Goal: Task Accomplishment & Management: Use online tool/utility

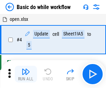
click at [26, 74] on img "button" at bounding box center [25, 71] width 8 height 8
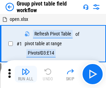
click at [26, 74] on img "button" at bounding box center [25, 71] width 8 height 8
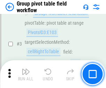
scroll to position [357, 0]
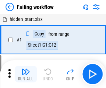
click at [26, 74] on img "button" at bounding box center [25, 71] width 8 height 8
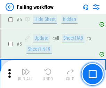
scroll to position [147, 0]
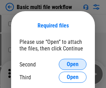
click at [72, 64] on span "Open" at bounding box center [72, 64] width 12 height 6
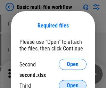
click at [72, 82] on span "Open" at bounding box center [72, 85] width 12 height 6
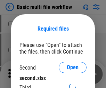
scroll to position [3, 0]
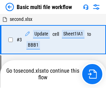
scroll to position [153, 0]
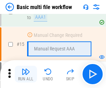
click at [26, 74] on img "button" at bounding box center [25, 71] width 8 height 8
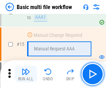
scroll to position [461, 0]
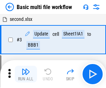
click at [26, 74] on img "button" at bounding box center [25, 71] width 8 height 8
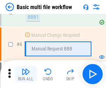
click at [26, 74] on img "button" at bounding box center [25, 71] width 8 height 8
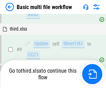
scroll to position [241, 0]
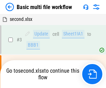
scroll to position [28, 0]
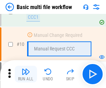
click at [26, 74] on img "button" at bounding box center [25, 71] width 8 height 8
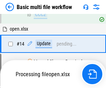
scroll to position [362, 0]
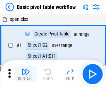
click at [26, 74] on img "button" at bounding box center [25, 71] width 8 height 8
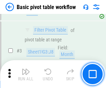
scroll to position [166, 0]
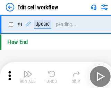
click at [26, 74] on img "button" at bounding box center [27, 71] width 8 height 8
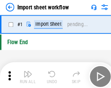
click at [26, 74] on img "button" at bounding box center [27, 71] width 8 height 8
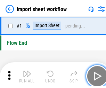
scroll to position [2, 0]
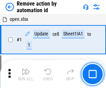
scroll to position [26, 0]
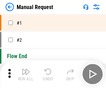
click at [26, 74] on img "button" at bounding box center [25, 71] width 8 height 8
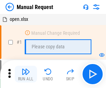
click at [26, 74] on img "button" at bounding box center [25, 71] width 8 height 8
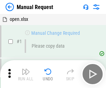
scroll to position [24, 0]
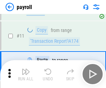
scroll to position [50, 0]
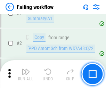
scroll to position [112, 0]
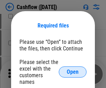
click at [72, 69] on span "Open" at bounding box center [72, 72] width 12 height 6
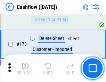
scroll to position [733, 0]
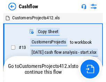
scroll to position [8, 0]
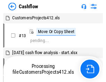
scroll to position [8, 0]
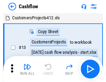
scroll to position [8, 0]
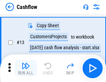
click at [26, 69] on img "button" at bounding box center [25, 66] width 8 height 8
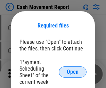
click at [72, 72] on span "Open" at bounding box center [72, 72] width 12 height 6
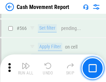
scroll to position [3175, 0]
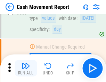
click at [26, 69] on img "button" at bounding box center [25, 66] width 8 height 8
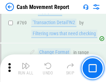
scroll to position [3849, 0]
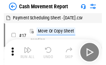
scroll to position [12, 0]
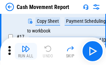
click at [26, 51] on img "button" at bounding box center [25, 49] width 8 height 8
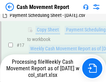
scroll to position [144, 0]
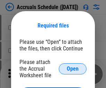
click at [72, 68] on span "Open" at bounding box center [72, 69] width 12 height 6
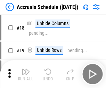
click at [26, 74] on img "button" at bounding box center [25, 71] width 8 height 8
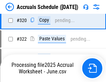
scroll to position [1288, 0]
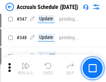
click at [26, 69] on img "button" at bounding box center [25, 66] width 8 height 8
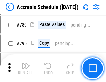
scroll to position [2910, 0]
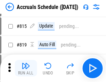
click at [26, 69] on img "button" at bounding box center [25, 66] width 8 height 8
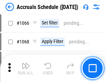
scroll to position [4057, 0]
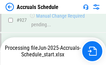
scroll to position [3735, 0]
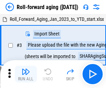
click at [26, 69] on img "button" at bounding box center [25, 71] width 8 height 8
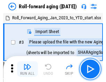
scroll to position [1, 0]
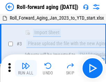
click at [26, 69] on img "button" at bounding box center [25, 66] width 8 height 8
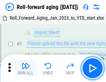
scroll to position [45, 0]
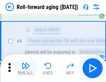
click at [26, 69] on img "button" at bounding box center [25, 66] width 8 height 8
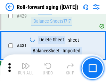
scroll to position [2402, 0]
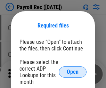
click at [72, 72] on span "Open" at bounding box center [72, 72] width 12 height 6
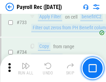
scroll to position [4040, 0]
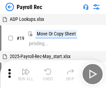
click at [26, 74] on img "button" at bounding box center [25, 71] width 8 height 8
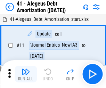
click at [26, 74] on img "button" at bounding box center [25, 71] width 8 height 8
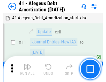
scroll to position [86, 0]
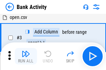
click at [26, 56] on img "button" at bounding box center [25, 54] width 8 height 8
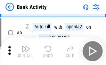
scroll to position [37, 0]
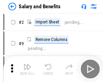
scroll to position [9, 0]
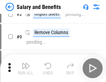
click at [26, 69] on img "button" at bounding box center [25, 66] width 8 height 8
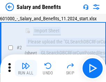
click at [26, 69] on img "button" at bounding box center [25, 66] width 8 height 8
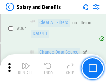
scroll to position [3262, 0]
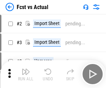
click at [26, 69] on img "button" at bounding box center [25, 71] width 8 height 8
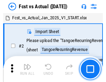
scroll to position [9, 0]
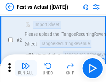
click at [26, 69] on img "button" at bounding box center [25, 66] width 8 height 8
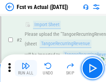
scroll to position [65, 0]
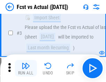
click at [26, 69] on img "button" at bounding box center [25, 66] width 8 height 8
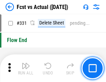
scroll to position [3316, 0]
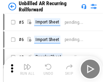
scroll to position [15, 0]
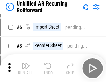
click at [26, 69] on img "button" at bounding box center [25, 66] width 8 height 8
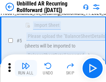
click at [26, 69] on img "button" at bounding box center [25, 66] width 8 height 8
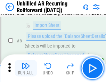
scroll to position [65, 0]
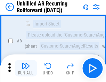
click at [26, 69] on img "button" at bounding box center [25, 66] width 8 height 8
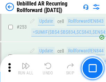
scroll to position [2353, 0]
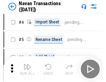
scroll to position [11, 0]
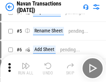
click at [26, 69] on img "button" at bounding box center [25, 66] width 8 height 8
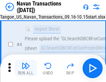
click at [26, 69] on img "button" at bounding box center [25, 66] width 8 height 8
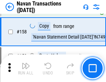
scroll to position [2246, 0]
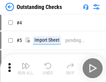
click at [26, 69] on img "button" at bounding box center [25, 66] width 8 height 8
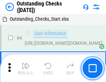
scroll to position [29, 0]
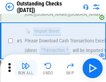
click at [26, 69] on img "button" at bounding box center [25, 66] width 8 height 8
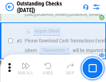
scroll to position [72, 0]
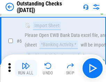
click at [26, 69] on img "button" at bounding box center [25, 66] width 8 height 8
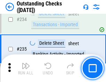
scroll to position [2103, 0]
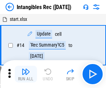
click at [26, 74] on img "button" at bounding box center [25, 71] width 8 height 8
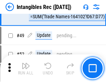
scroll to position [270, 0]
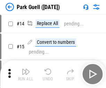
click at [26, 69] on img "button" at bounding box center [25, 71] width 8 height 8
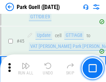
scroll to position [866, 0]
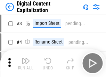
click at [26, 58] on img "button" at bounding box center [25, 61] width 8 height 8
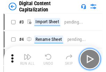
scroll to position [20, 0]
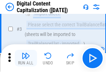
click at [26, 58] on img "button" at bounding box center [25, 56] width 8 height 8
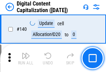
scroll to position [735, 0]
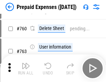
click at [26, 69] on img "button" at bounding box center [25, 66] width 8 height 8
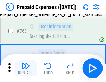
click at [26, 69] on img "button" at bounding box center [25, 66] width 8 height 8
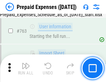
scroll to position [1961, 0]
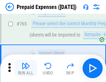
click at [26, 69] on img "button" at bounding box center [25, 66] width 8 height 8
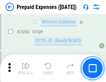
scroll to position [7240, 0]
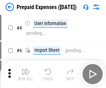
click at [26, 74] on img "button" at bounding box center [25, 71] width 8 height 8
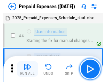
scroll to position [30, 0]
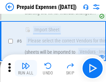
click at [26, 69] on img "button" at bounding box center [25, 66] width 8 height 8
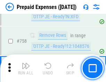
scroll to position [2468, 0]
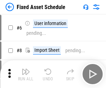
click at [26, 74] on img "button" at bounding box center [25, 71] width 8 height 8
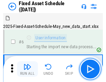
scroll to position [37, 0]
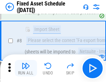
click at [26, 69] on img "button" at bounding box center [25, 66] width 8 height 8
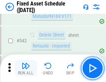
scroll to position [2469, 0]
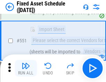
click at [26, 69] on img "button" at bounding box center [25, 66] width 8 height 8
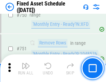
scroll to position [3377, 0]
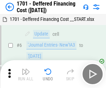
scroll to position [83, 0]
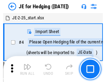
scroll to position [1, 0]
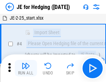
click at [26, 69] on img "button" at bounding box center [25, 66] width 8 height 8
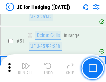
scroll to position [449, 0]
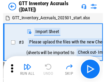
scroll to position [1, 0]
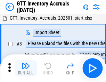
click at [26, 69] on img "button" at bounding box center [25, 66] width 8 height 8
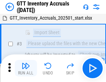
click at [26, 69] on img "button" at bounding box center [25, 66] width 8 height 8
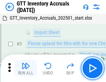
scroll to position [45, 0]
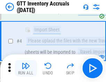
click at [26, 69] on img "button" at bounding box center [25, 66] width 8 height 8
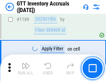
scroll to position [5656, 0]
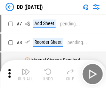
click at [26, 74] on img "button" at bounding box center [25, 71] width 8 height 8
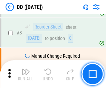
scroll to position [67, 0]
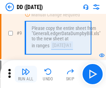
click at [26, 74] on img "button" at bounding box center [25, 71] width 8 height 8
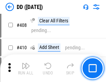
scroll to position [3099, 0]
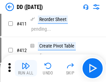
click at [26, 69] on img "button" at bounding box center [25, 66] width 8 height 8
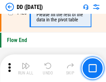
scroll to position [3315, 0]
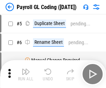
click at [26, 74] on img "button" at bounding box center [25, 71] width 8 height 8
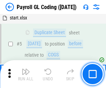
scroll to position [83, 0]
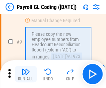
click at [26, 74] on img "button" at bounding box center [25, 71] width 8 height 8
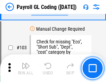
scroll to position [1625, 0]
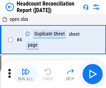
click at [26, 74] on img "button" at bounding box center [25, 71] width 8 height 8
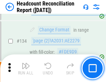
scroll to position [833, 0]
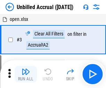
click at [26, 74] on img "button" at bounding box center [25, 71] width 8 height 8
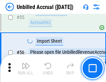
scroll to position [723, 0]
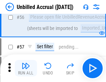
click at [26, 69] on img "button" at bounding box center [25, 66] width 8 height 8
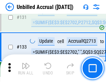
scroll to position [2063, 0]
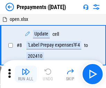
click at [26, 74] on img "button" at bounding box center [25, 71] width 8 height 8
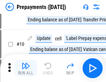
scroll to position [43, 0]
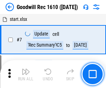
scroll to position [118, 0]
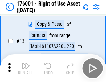
scroll to position [45, 0]
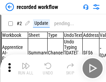
click at [26, 69] on img "button" at bounding box center [25, 66] width 8 height 8
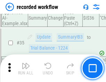
scroll to position [2165, 0]
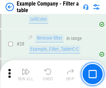
scroll to position [634, 0]
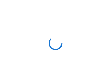
scroll to position [11, 0]
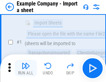
click at [26, 69] on img "button" at bounding box center [25, 66] width 8 height 8
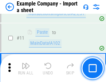
scroll to position [153, 0]
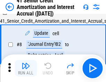
click at [26, 69] on img "button" at bounding box center [25, 66] width 8 height 8
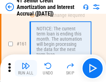
click at [26, 69] on img "button" at bounding box center [25, 66] width 8 height 8
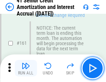
scroll to position [741, 0]
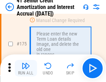
click at [26, 69] on img "button" at bounding box center [25, 66] width 8 height 8
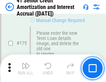
scroll to position [811, 0]
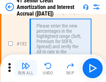
click at [26, 69] on img "button" at bounding box center [25, 66] width 8 height 8
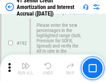
scroll to position [884, 0]
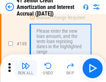
click at [26, 69] on img "button" at bounding box center [25, 66] width 8 height 8
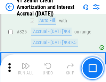
scroll to position [1769, 0]
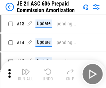
click at [26, 69] on img "button" at bounding box center [25, 71] width 8 height 8
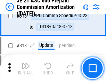
scroll to position [1293, 0]
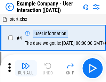
click at [26, 69] on img "button" at bounding box center [25, 66] width 8 height 8
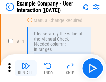
click at [26, 69] on img "button" at bounding box center [25, 66] width 8 height 8
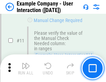
scroll to position [150, 0]
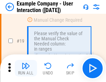
click at [26, 69] on img "button" at bounding box center [25, 66] width 8 height 8
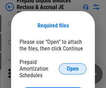
click at [72, 68] on span "Open" at bounding box center [72, 69] width 12 height 6
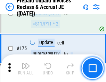
scroll to position [935, 0]
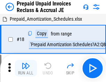
click at [26, 69] on img "button" at bounding box center [25, 66] width 8 height 8
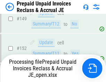
scroll to position [935, 0]
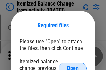
click at [72, 66] on span "Open" at bounding box center [72, 69] width 12 height 6
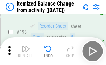
scroll to position [1333, 0]
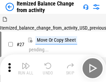
scroll to position [11, 0]
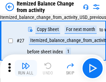
click at [26, 69] on img "button" at bounding box center [25, 66] width 8 height 8
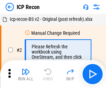
scroll to position [3, 0]
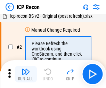
click at [26, 74] on img "button" at bounding box center [25, 71] width 8 height 8
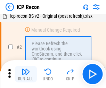
click at [26, 74] on img "button" at bounding box center [25, 71] width 8 height 8
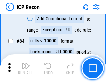
scroll to position [679, 0]
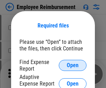
click at [72, 65] on span "Open" at bounding box center [72, 65] width 12 height 6
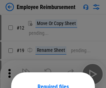
scroll to position [61, 0]
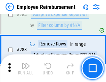
scroll to position [1883, 0]
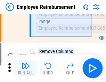
click at [26, 69] on img "button" at bounding box center [25, 66] width 8 height 8
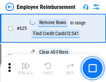
scroll to position [4147, 0]
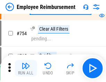
click at [26, 69] on img "button" at bounding box center [25, 66] width 8 height 8
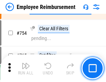
click at [26, 69] on img "button" at bounding box center [25, 66] width 8 height 8
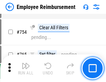
scroll to position [4860, 0]
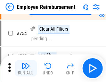
click at [26, 69] on img "button" at bounding box center [25, 66] width 8 height 8
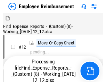
scroll to position [24, 0]
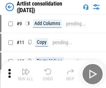
click at [26, 74] on img "button" at bounding box center [25, 71] width 8 height 8
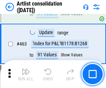
scroll to position [3033, 0]
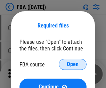
click at [72, 64] on span "Open" at bounding box center [72, 64] width 12 height 6
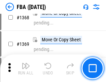
scroll to position [7439, 0]
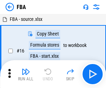
scroll to position [7, 0]
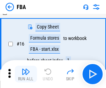
click at [26, 74] on img "button" at bounding box center [25, 71] width 8 height 8
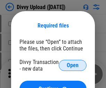
click at [72, 65] on span "Open" at bounding box center [72, 65] width 12 height 6
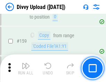
scroll to position [717, 0]
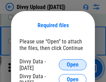
click at [72, 65] on span "Open" at bounding box center [72, 65] width 12 height 6
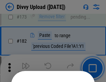
scroll to position [778, 0]
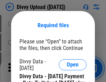
scroll to position [1177, 0]
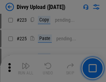
scroll to position [1382, 0]
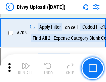
scroll to position [4738, 0]
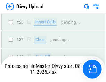
scroll to position [717, 0]
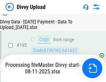
scroll to position [968, 0]
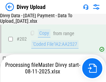
scroll to position [1186, 0]
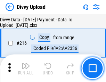
scroll to position [1426, 0]
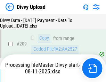
scroll to position [1279, 0]
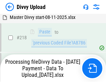
scroll to position [1539, 0]
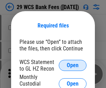
click at [72, 65] on span "Open" at bounding box center [72, 65] width 12 height 6
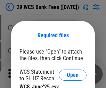
scroll to position [10, 0]
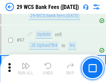
scroll to position [675, 0]
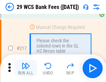
click at [26, 69] on img "button" at bounding box center [25, 66] width 8 height 8
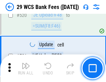
scroll to position [3575, 0]
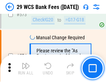
click at [26, 69] on img "button" at bounding box center [25, 66] width 8 height 8
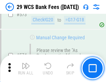
scroll to position [3836, 0]
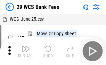
scroll to position [12, 0]
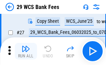
click at [26, 51] on img "button" at bounding box center [25, 49] width 8 height 8
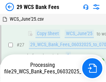
scroll to position [138, 0]
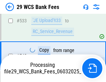
scroll to position [3788, 0]
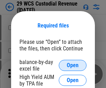
click at [72, 65] on span "Open" at bounding box center [72, 65] width 12 height 6
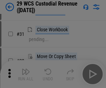
scroll to position [149, 0]
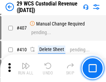
scroll to position [3208, 0]
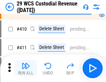
click at [26, 69] on img "button" at bounding box center [25, 66] width 8 height 8
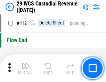
scroll to position [3308, 0]
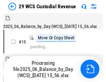
scroll to position [17, 0]
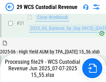
scroll to position [356, 0]
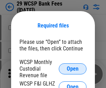
click at [72, 68] on span "Open" at bounding box center [72, 69] width 12 height 6
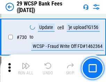
scroll to position [3490, 0]
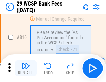
click at [26, 69] on img "button" at bounding box center [25, 66] width 8 height 8
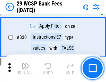
scroll to position [4395, 0]
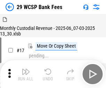
click at [26, 69] on img "button" at bounding box center [25, 71] width 8 height 8
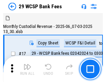
scroll to position [17, 0]
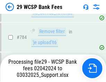
scroll to position [4164, 0]
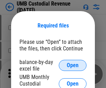
click at [72, 65] on span "Open" at bounding box center [72, 65] width 12 height 6
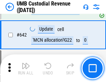
scroll to position [3587, 0]
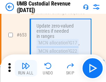
click at [26, 69] on img "button" at bounding box center [25, 66] width 8 height 8
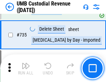
scroll to position [4235, 0]
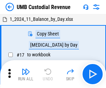
scroll to position [5, 0]
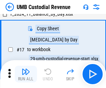
click at [26, 74] on img "button" at bounding box center [25, 71] width 8 height 8
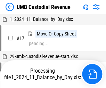
scroll to position [5, 0]
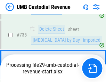
scroll to position [4219, 0]
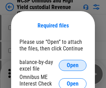
click at [72, 65] on span "Open" at bounding box center [72, 65] width 12 height 6
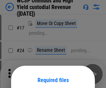
scroll to position [54, 0]
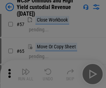
scroll to position [302, 0]
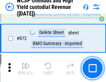
scroll to position [5862, 0]
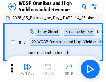
scroll to position [4, 0]
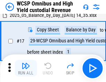
click at [26, 69] on img "button" at bounding box center [25, 66] width 8 height 8
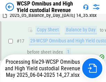
scroll to position [144, 0]
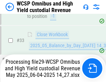
scroll to position [343, 0]
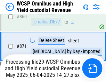
scroll to position [5846, 0]
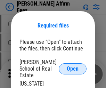
click at [72, 66] on span "Open" at bounding box center [72, 69] width 12 height 6
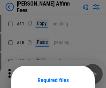
scroll to position [54, 0]
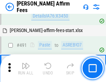
scroll to position [1883, 0]
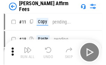
scroll to position [7, 0]
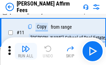
click at [26, 51] on img "button" at bounding box center [25, 49] width 8 height 8
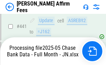
scroll to position [1817, 0]
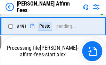
scroll to position [1857, 0]
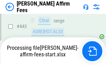
scroll to position [1817, 0]
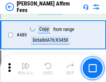
scroll to position [1808, 0]
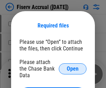
click at [72, 66] on span "Open" at bounding box center [72, 69] width 12 height 6
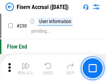
scroll to position [2195, 0]
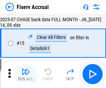
click at [26, 74] on img "button" at bounding box center [25, 71] width 8 height 8
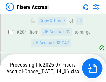
scroll to position [2102, 0]
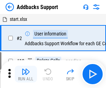
click at [26, 69] on img "button" at bounding box center [25, 71] width 8 height 8
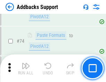
scroll to position [504, 0]
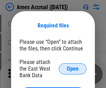
click at [72, 68] on span "Open" at bounding box center [72, 69] width 12 height 6
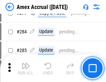
scroll to position [1803, 0]
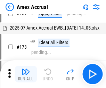
click at [26, 74] on img "button" at bounding box center [25, 71] width 8 height 8
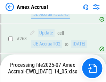
scroll to position [1889, 0]
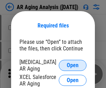
click at [72, 64] on span "Open" at bounding box center [72, 65] width 12 height 6
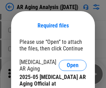
scroll to position [208, 0]
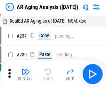
scroll to position [7, 0]
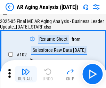
click at [26, 74] on img "button" at bounding box center [25, 71] width 8 height 8
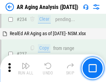
scroll to position [1074, 0]
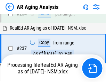
scroll to position [1066, 0]
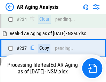
scroll to position [1066, 0]
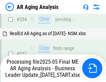
scroll to position [1066, 0]
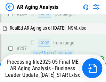
scroll to position [1066, 0]
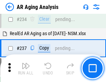
scroll to position [1066, 0]
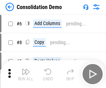
click at [26, 74] on img "button" at bounding box center [25, 71] width 8 height 8
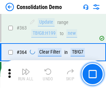
scroll to position [2322, 0]
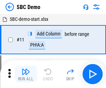
click at [26, 74] on img "button" at bounding box center [25, 71] width 8 height 8
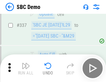
scroll to position [1822, 0]
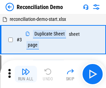
click at [26, 74] on img "button" at bounding box center [25, 71] width 8 height 8
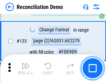
scroll to position [823, 0]
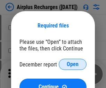
click at [72, 64] on span "Open" at bounding box center [72, 64] width 12 height 6
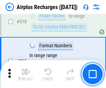
scroll to position [2981, 0]
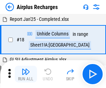
click at [26, 74] on img "button" at bounding box center [25, 71] width 8 height 8
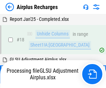
scroll to position [30, 0]
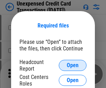
click at [72, 65] on span "Open" at bounding box center [72, 65] width 12 height 6
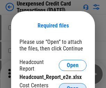
click at [72, 86] on span "Open" at bounding box center [72, 89] width 12 height 6
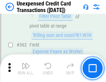
scroll to position [1781, 0]
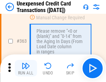
click at [26, 69] on img "button" at bounding box center [25, 66] width 8 height 8
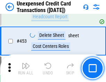
scroll to position [2362, 0]
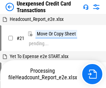
scroll to position [11, 0]
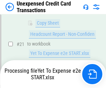
scroll to position [113, 0]
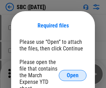
click at [72, 75] on span "Open" at bounding box center [72, 75] width 12 height 6
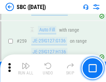
scroll to position [1354, 0]
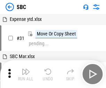
scroll to position [7, 0]
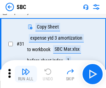
click at [26, 74] on img "button" at bounding box center [25, 71] width 8 height 8
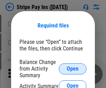
click at [72, 68] on span "Open" at bounding box center [72, 69] width 12 height 6
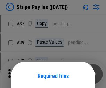
scroll to position [50, 0]
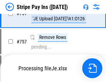
scroll to position [3647, 0]
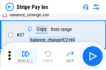
click at [26, 56] on img "button" at bounding box center [25, 54] width 8 height 8
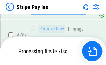
scroll to position [3632, 0]
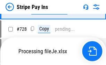
scroll to position [3632, 0]
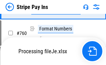
scroll to position [3632, 0]
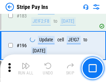
scroll to position [938, 0]
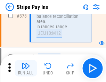
click at [26, 69] on img "button" at bounding box center [25, 66] width 8 height 8
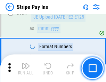
scroll to position [3623, 0]
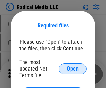
click at [72, 68] on span "Open" at bounding box center [72, 69] width 12 height 6
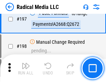
scroll to position [1602, 0]
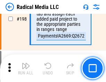
click at [26, 69] on img "button" at bounding box center [25, 66] width 8 height 8
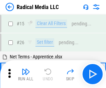
scroll to position [39, 0]
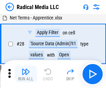
click at [26, 74] on img "button" at bounding box center [25, 71] width 8 height 8
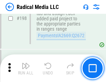
scroll to position [1737, 0]
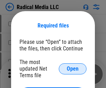
click at [72, 68] on span "Open" at bounding box center [72, 69] width 12 height 6
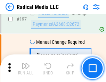
scroll to position [1602, 0]
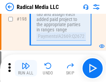
click at [26, 69] on img "button" at bounding box center [25, 66] width 8 height 8
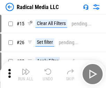
scroll to position [39, 0]
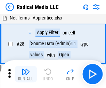
click at [26, 74] on img "button" at bounding box center [25, 71] width 8 height 8
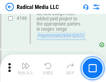
scroll to position [1737, 0]
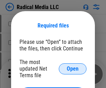
click at [72, 68] on span "Open" at bounding box center [72, 69] width 12 height 6
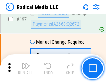
scroll to position [1602, 0]
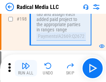
click at [26, 69] on img "button" at bounding box center [25, 66] width 8 height 8
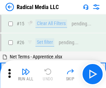
scroll to position [39, 0]
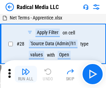
click at [26, 74] on img "button" at bounding box center [25, 71] width 8 height 8
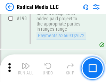
scroll to position [1737, 0]
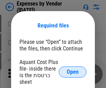
click at [72, 72] on span "Open" at bounding box center [72, 72] width 12 height 6
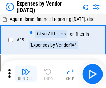
click at [26, 74] on img "button" at bounding box center [25, 71] width 8 height 8
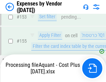
scroll to position [511, 0]
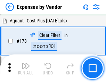
scroll to position [540, 0]
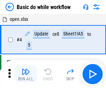
click at [26, 74] on img "button" at bounding box center [25, 71] width 8 height 8
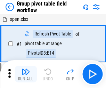
click at [26, 74] on img "button" at bounding box center [25, 71] width 8 height 8
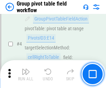
scroll to position [357, 0]
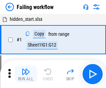
click at [26, 74] on img "button" at bounding box center [25, 71] width 8 height 8
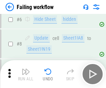
scroll to position [147, 0]
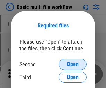
click at [72, 64] on span "Open" at bounding box center [72, 64] width 12 height 6
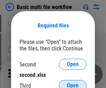
click at [72, 82] on span "Open" at bounding box center [72, 85] width 12 height 6
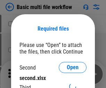
scroll to position [3, 0]
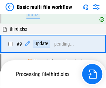
scroll to position [241, 0]
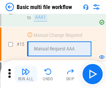
click at [26, 74] on img "button" at bounding box center [25, 71] width 8 height 8
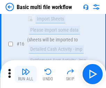
click at [26, 74] on img "button" at bounding box center [25, 71] width 8 height 8
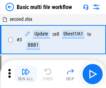
click at [26, 74] on img "button" at bounding box center [25, 71] width 8 height 8
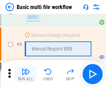
click at [26, 74] on img "button" at bounding box center [25, 71] width 8 height 8
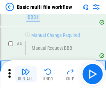
click at [26, 74] on img "button" at bounding box center [25, 71] width 8 height 8
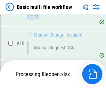
scroll to position [325, 0]
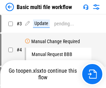
scroll to position [28, 0]
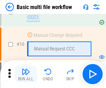
click at [26, 74] on img "button" at bounding box center [25, 71] width 8 height 8
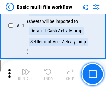
click at [26, 74] on img "button" at bounding box center [25, 71] width 8 height 8
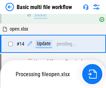
scroll to position [362, 0]
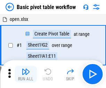
click at [26, 74] on img "button" at bounding box center [25, 71] width 8 height 8
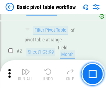
scroll to position [166, 0]
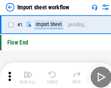
click at [26, 74] on img "button" at bounding box center [27, 71] width 8 height 8
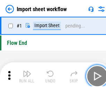
scroll to position [2, 0]
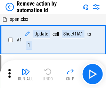
scroll to position [26, 0]
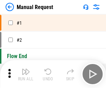
click at [26, 74] on img "button" at bounding box center [25, 71] width 8 height 8
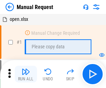
click at [26, 74] on img "button" at bounding box center [25, 71] width 8 height 8
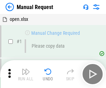
scroll to position [24, 0]
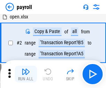
click at [26, 74] on img "button" at bounding box center [25, 71] width 8 height 8
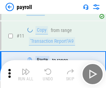
scroll to position [50, 0]
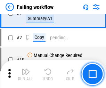
scroll to position [112, 0]
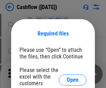
scroll to position [76, 0]
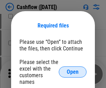
click at [72, 69] on span "Open" at bounding box center [72, 72] width 12 height 6
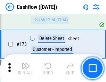
scroll to position [733, 0]
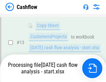
scroll to position [104, 0]
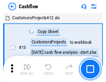
scroll to position [8, 0]
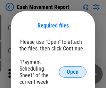
click at [72, 72] on span "Open" at bounding box center [72, 72] width 12 height 6
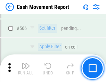
scroll to position [3175, 0]
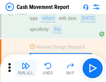
click at [26, 69] on img "button" at bounding box center [25, 66] width 8 height 8
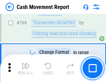
scroll to position [3849, 0]
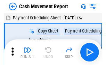
scroll to position [12, 0]
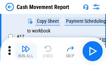
click at [26, 51] on img "button" at bounding box center [25, 49] width 8 height 8
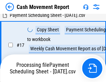
scroll to position [144, 0]
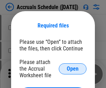
click at [72, 68] on span "Open" at bounding box center [72, 69] width 12 height 6
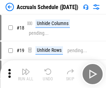
click at [26, 74] on img "button" at bounding box center [25, 71] width 8 height 8
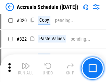
scroll to position [1288, 0]
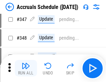
click at [26, 69] on img "button" at bounding box center [25, 66] width 8 height 8
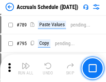
scroll to position [2910, 0]
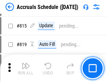
click at [26, 69] on img "button" at bounding box center [25, 66] width 8 height 8
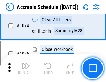
scroll to position [4148, 0]
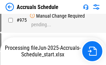
scroll to position [3425, 0]
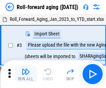
click at [26, 69] on img "button" at bounding box center [25, 71] width 8 height 8
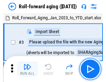
scroll to position [1, 0]
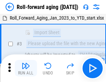
click at [26, 69] on img "button" at bounding box center [25, 66] width 8 height 8
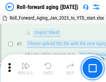
scroll to position [45, 0]
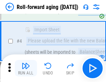
click at [26, 69] on img "button" at bounding box center [25, 66] width 8 height 8
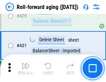
scroll to position [2402, 0]
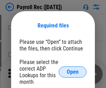
click at [72, 72] on span "Open" at bounding box center [72, 72] width 12 height 6
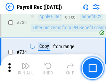
scroll to position [4040, 0]
